Goal: Check status: Check status

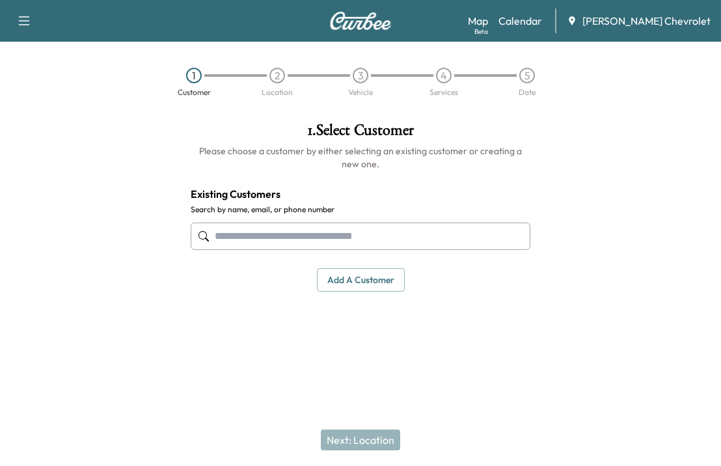
click at [542, 30] on div "Map Beta Calendar [PERSON_NAME] Chevrolet" at bounding box center [589, 20] width 243 height 25
click at [542, 25] on link "Calendar" at bounding box center [520, 21] width 44 height 16
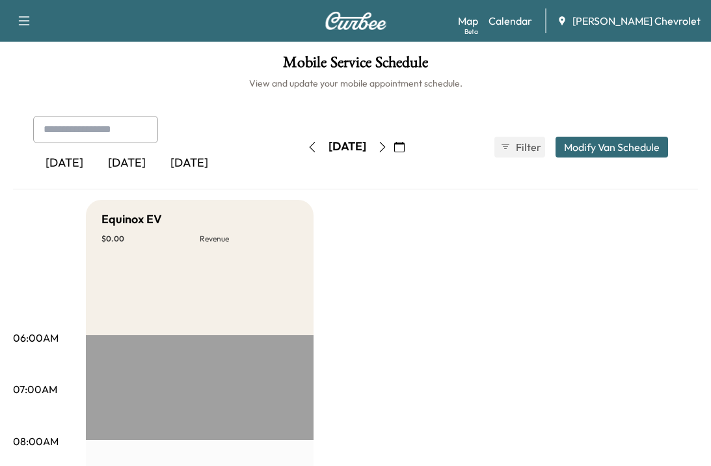
click at [388, 143] on icon "button" at bounding box center [382, 147] width 10 height 10
click at [394, 143] on button "button" at bounding box center [383, 147] width 22 height 21
click at [388, 142] on icon "button" at bounding box center [382, 147] width 10 height 10
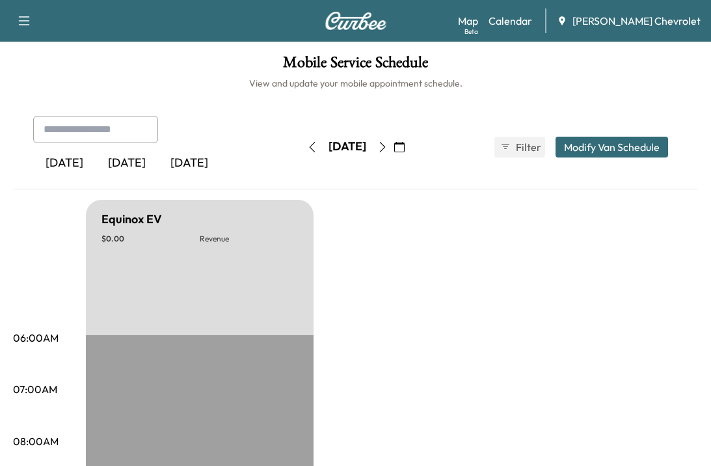
click at [388, 144] on icon "button" at bounding box center [382, 147] width 10 height 10
click at [388, 149] on icon "button" at bounding box center [382, 147] width 10 height 10
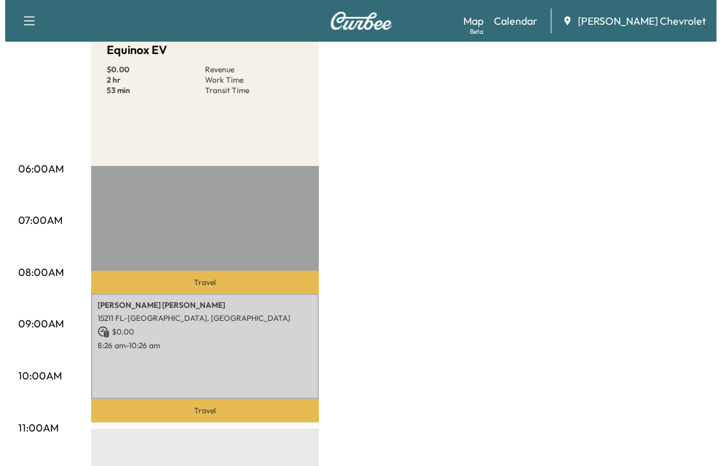
scroll to position [325, 0]
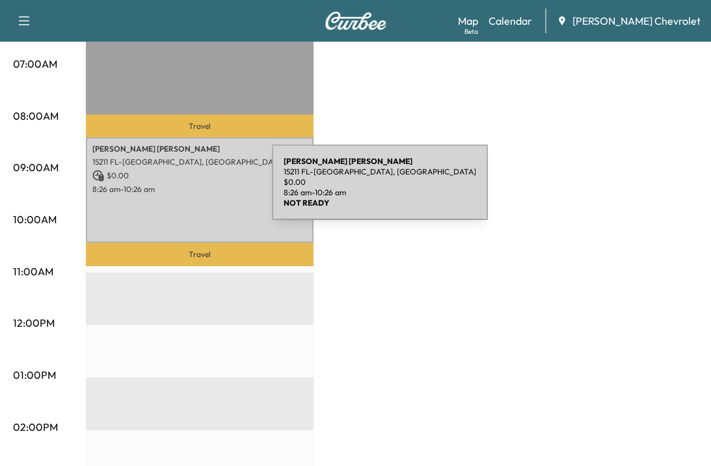
click at [174, 190] on p "8:26 am - 10:26 am" at bounding box center [199, 189] width 215 height 10
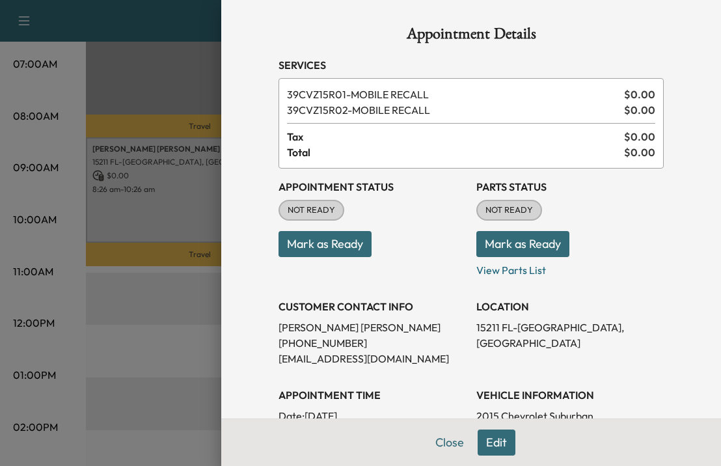
click at [310, 245] on button "Mark as Ready" at bounding box center [325, 244] width 93 height 26
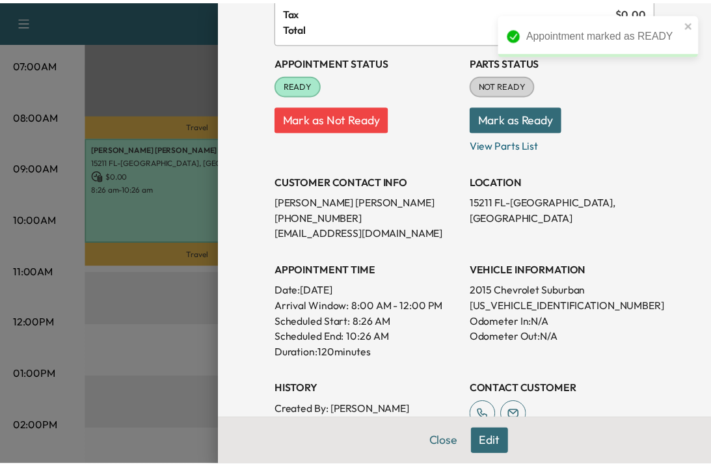
scroll to position [130, 0]
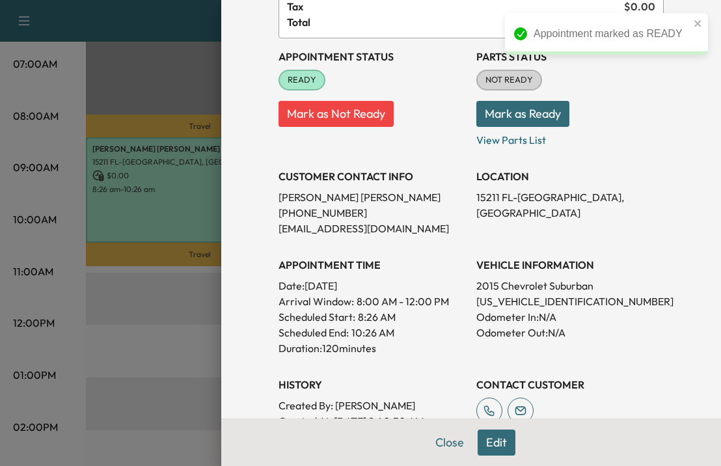
click at [694, 25] on icon "close" at bounding box center [698, 23] width 9 height 10
click at [11, 410] on div at bounding box center [360, 233] width 721 height 466
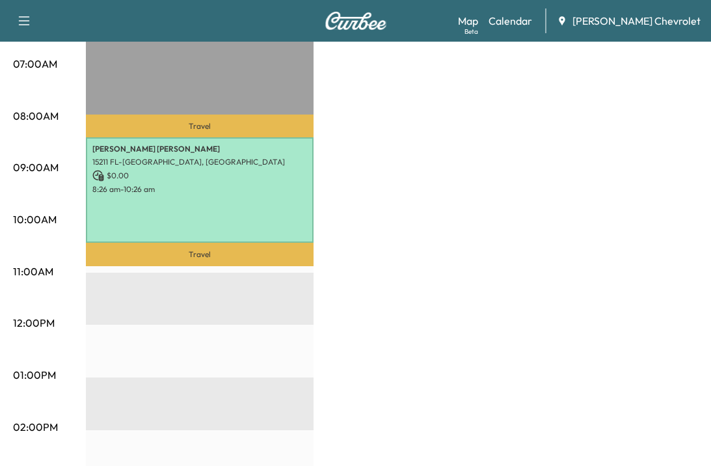
scroll to position [0, 0]
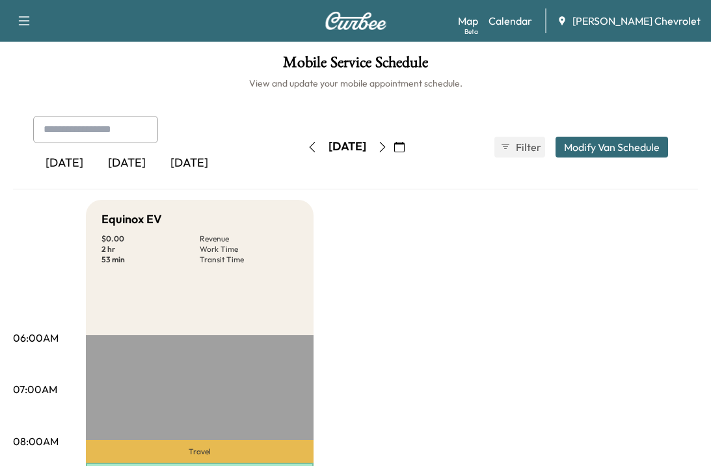
click at [388, 145] on icon "button" at bounding box center [382, 147] width 10 height 10
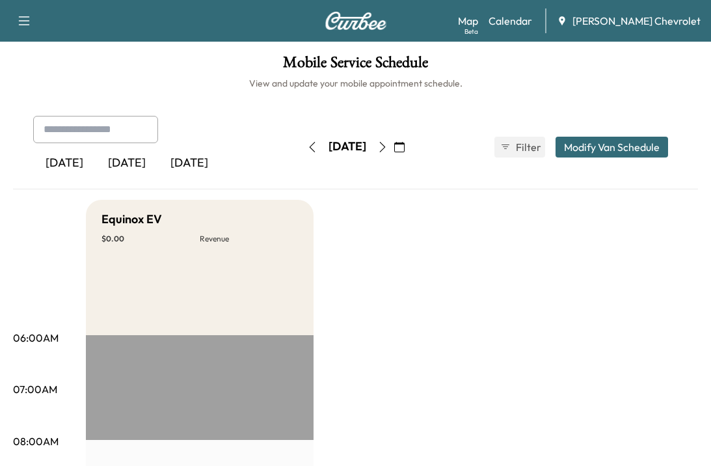
click at [388, 148] on icon "button" at bounding box center [382, 147] width 10 height 10
click at [388, 146] on icon "button" at bounding box center [382, 147] width 10 height 10
click at [388, 142] on icon "button" at bounding box center [382, 147] width 10 height 10
